Goal: Information Seeking & Learning: Learn about a topic

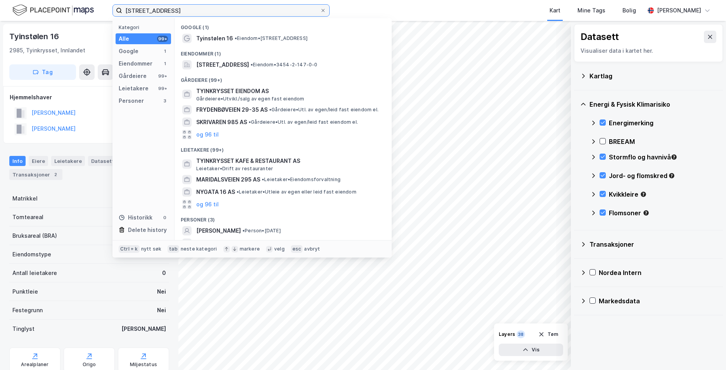
drag, startPoint x: 221, startPoint y: 10, endPoint x: 108, endPoint y: 30, distance: 115.0
click at [108, 30] on div "Tyinstølen 16, 2985 Tyinkrysset Kategori Alle 99+ Google 1 Eiendommer 1 Gårdeie…" at bounding box center [363, 185] width 726 height 370
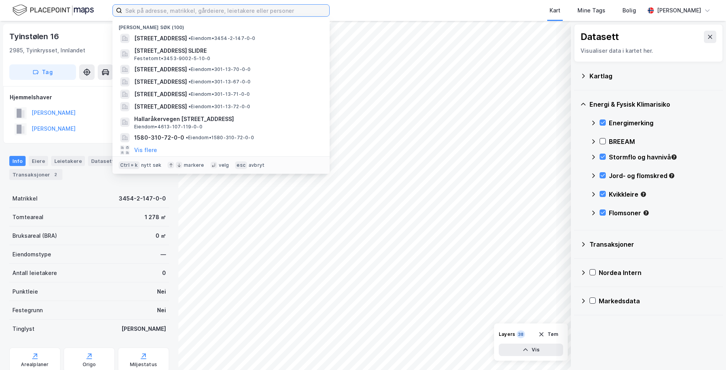
paste input "[STREET_ADDRESS]"
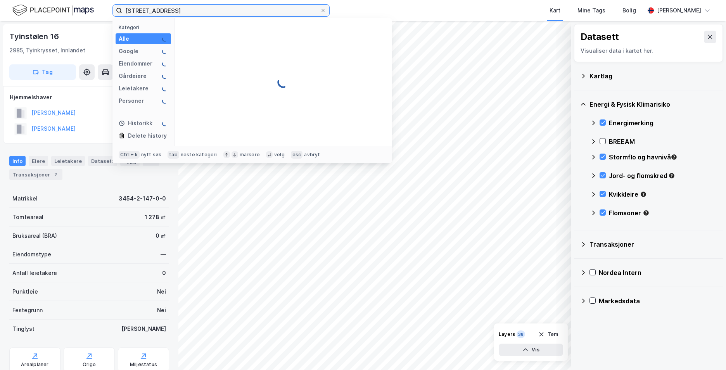
type input "[STREET_ADDRESS]"
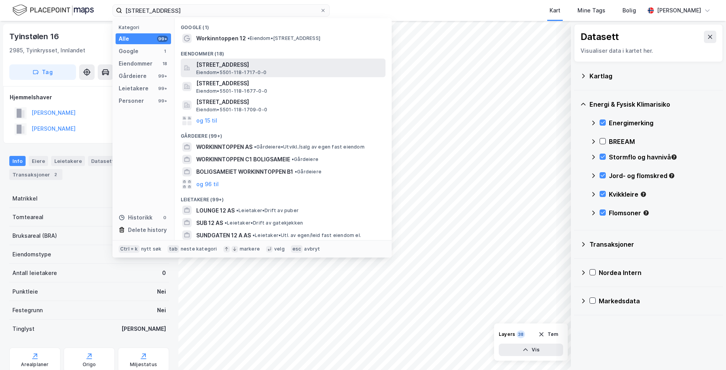
click at [244, 62] on span "[STREET_ADDRESS]" at bounding box center [289, 64] width 186 height 9
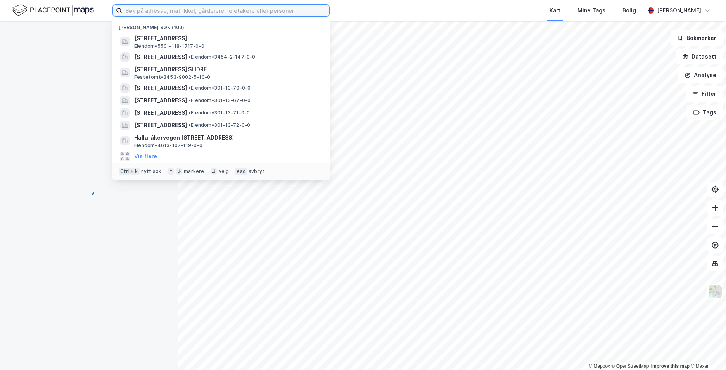
click at [198, 13] on input at bounding box center [225, 11] width 207 height 12
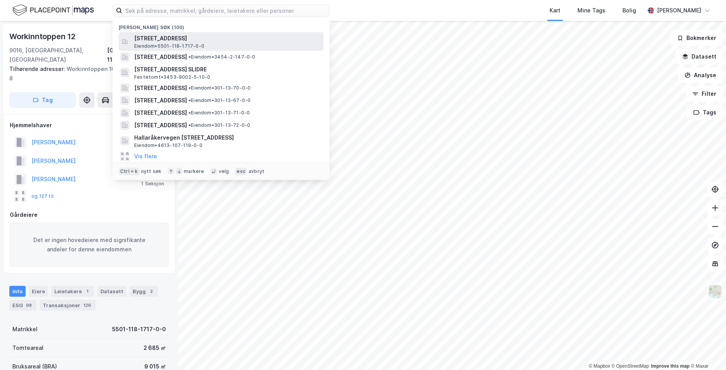
click at [196, 38] on span "[STREET_ADDRESS]" at bounding box center [227, 38] width 186 height 9
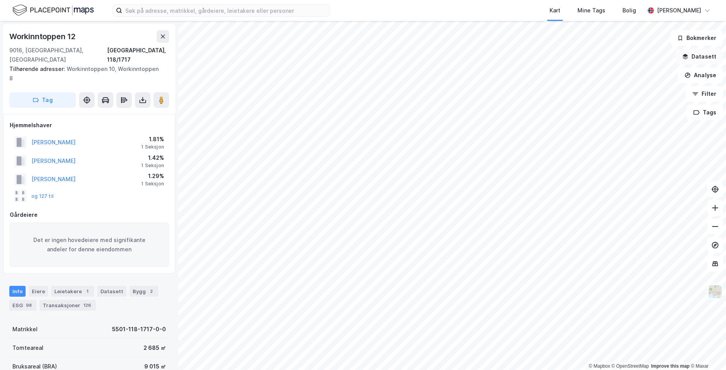
click at [682, 57] on button "Datasett" at bounding box center [699, 57] width 47 height 16
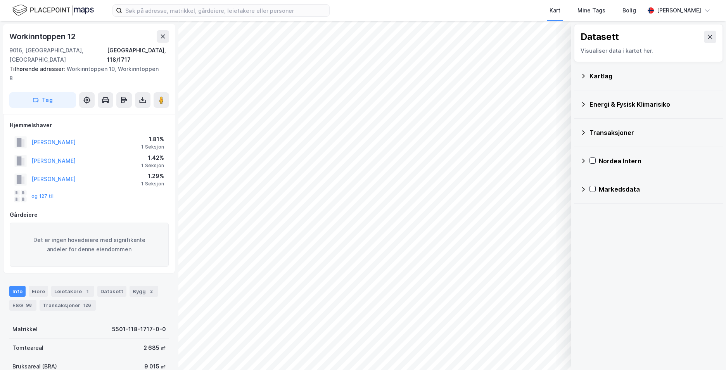
click at [584, 76] on icon at bounding box center [583, 76] width 3 height 4
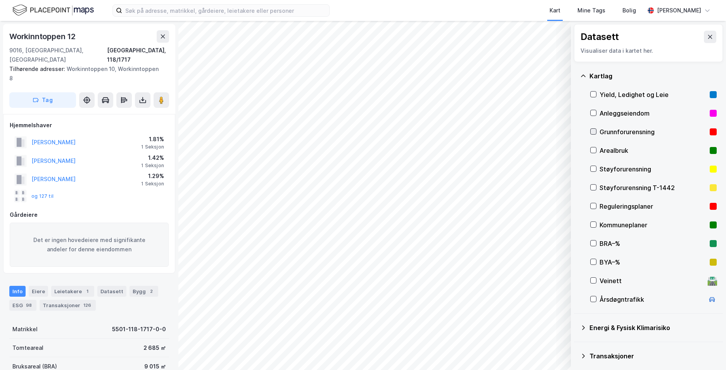
click at [592, 133] on icon at bounding box center [593, 131] width 5 height 5
click at [583, 76] on icon at bounding box center [583, 75] width 5 height 2
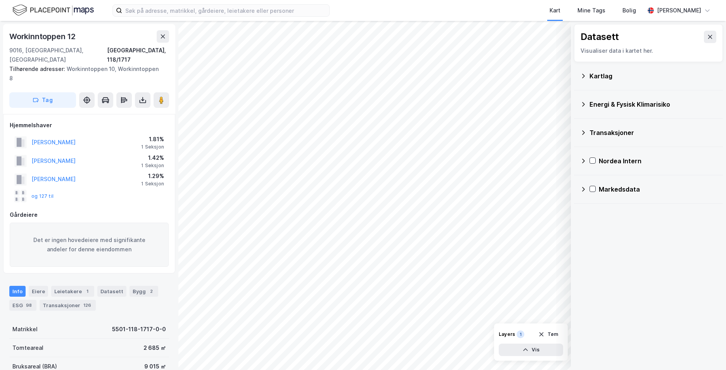
click at [583, 106] on icon at bounding box center [583, 104] width 3 height 5
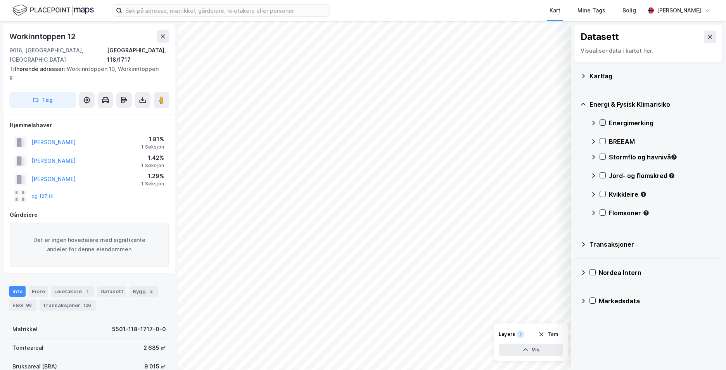
click at [600, 121] on div at bounding box center [603, 122] width 6 height 6
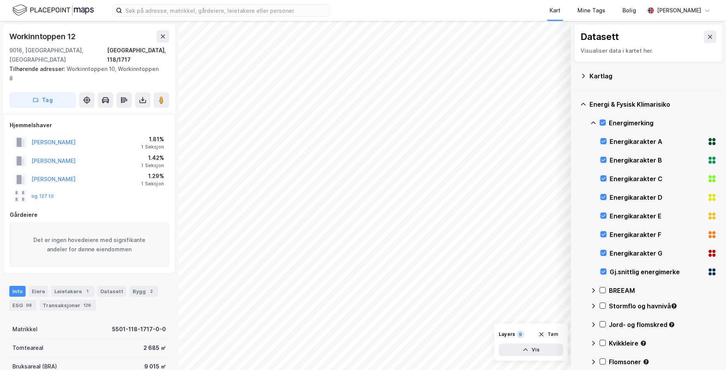
click at [593, 122] on icon at bounding box center [593, 122] width 5 height 3
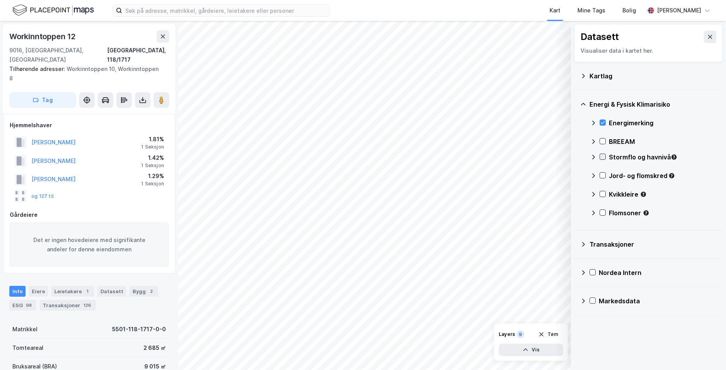
click at [604, 158] on icon at bounding box center [602, 156] width 5 height 5
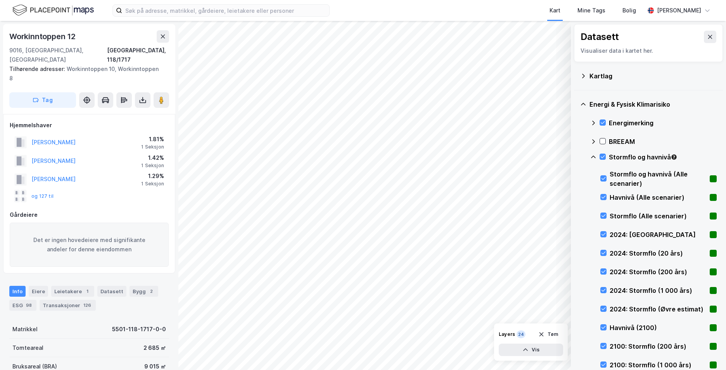
click at [593, 157] on icon at bounding box center [593, 157] width 6 height 6
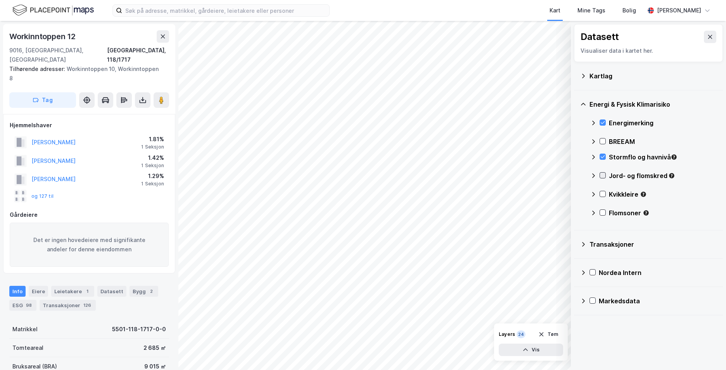
click at [601, 174] on icon at bounding box center [602, 175] width 5 height 5
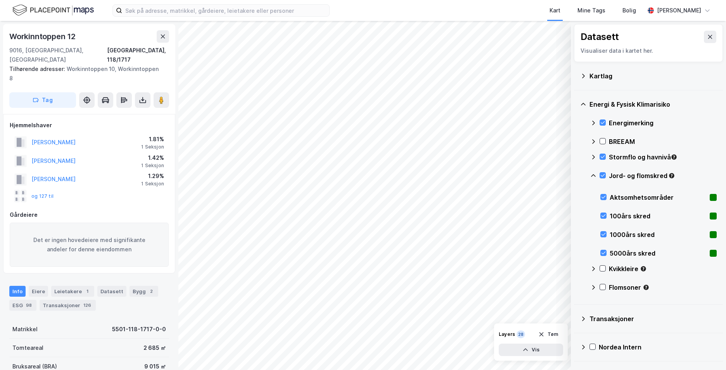
click at [594, 174] on icon at bounding box center [593, 176] width 6 height 6
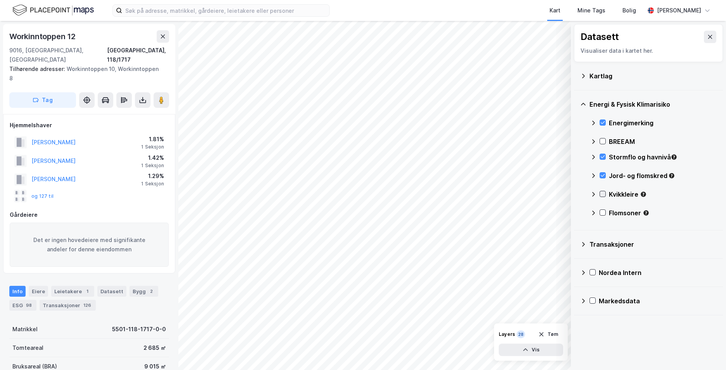
click at [604, 197] on div at bounding box center [603, 194] width 6 height 6
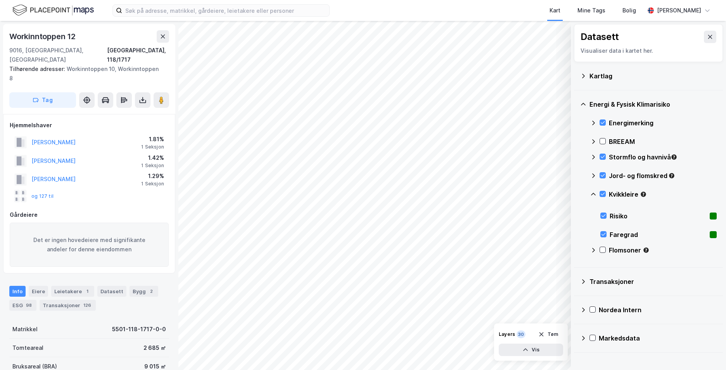
click at [595, 193] on icon at bounding box center [593, 194] width 6 height 6
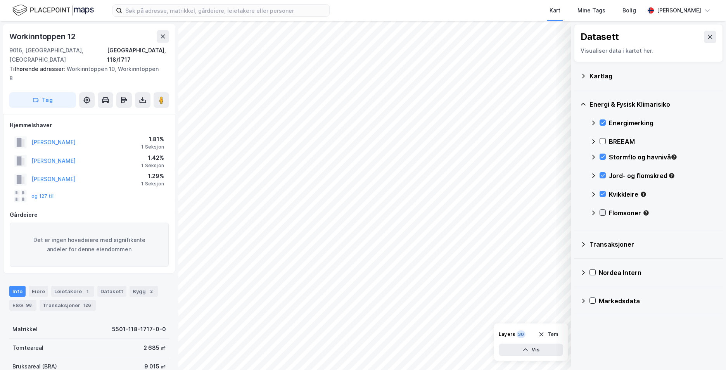
click at [603, 212] on icon at bounding box center [602, 212] width 5 height 5
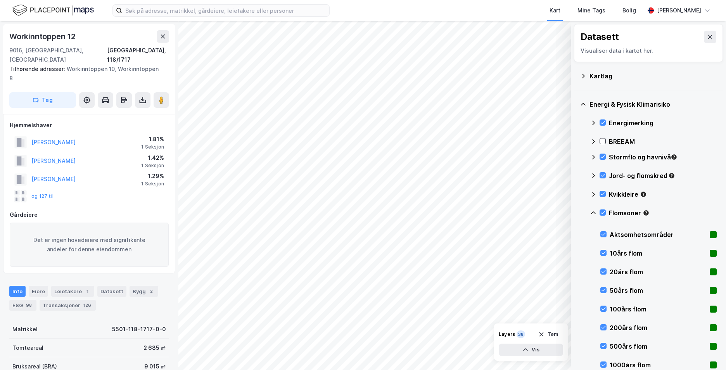
click at [594, 213] on icon at bounding box center [593, 212] width 5 height 3
